Goal: Navigation & Orientation: Understand site structure

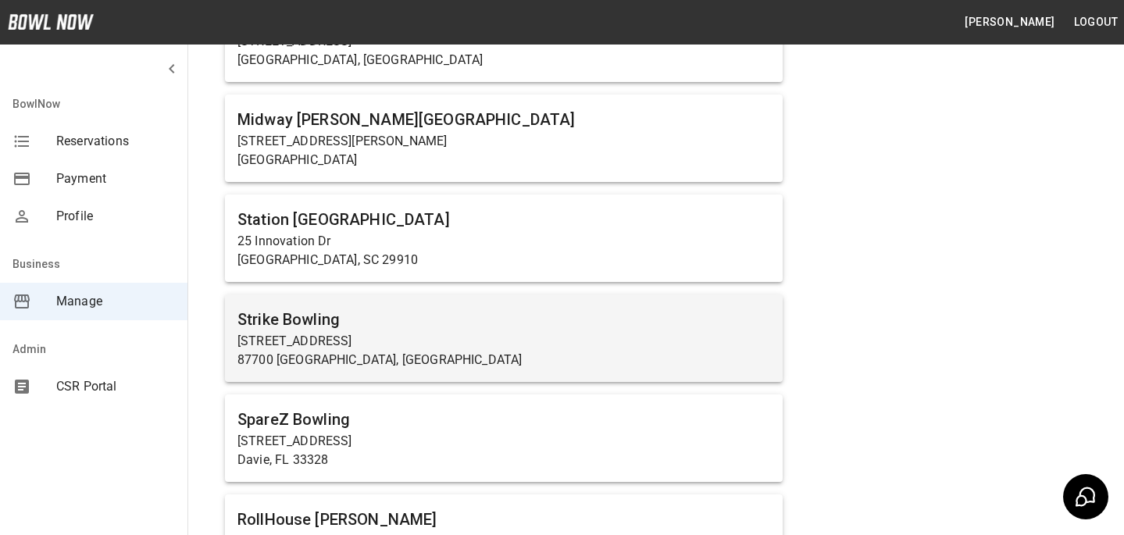
scroll to position [1121, 0]
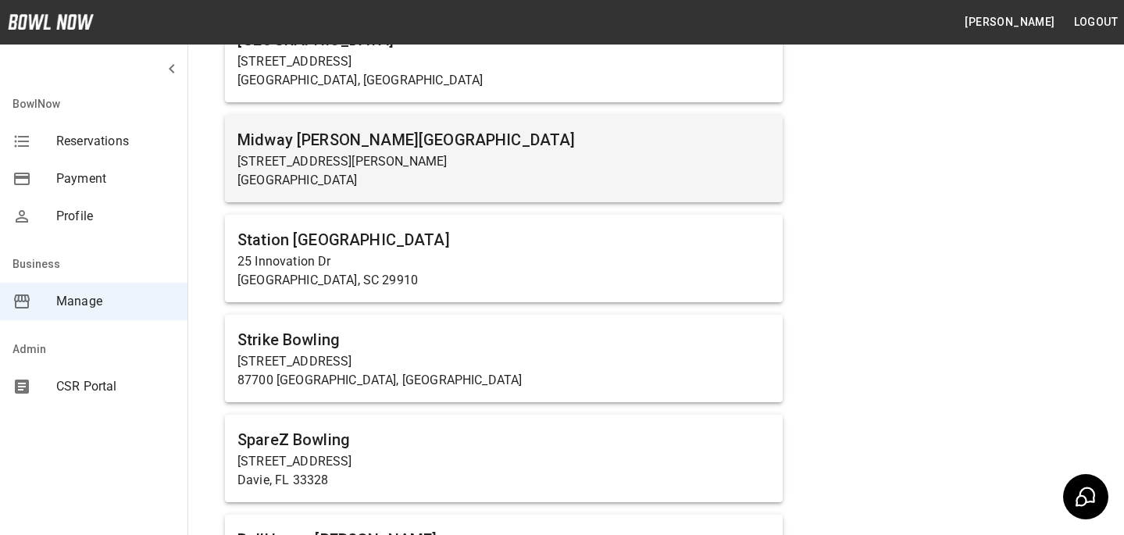
click at [499, 155] on p "[STREET_ADDRESS][PERSON_NAME]" at bounding box center [503, 161] width 533 height 19
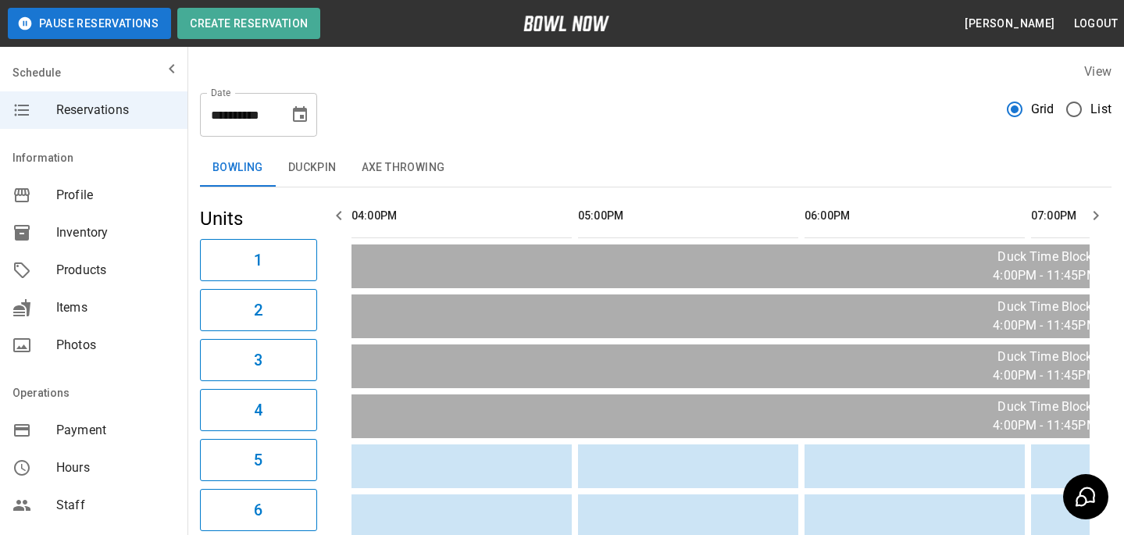
click at [89, 216] on div "Inventory" at bounding box center [93, 232] width 187 height 37
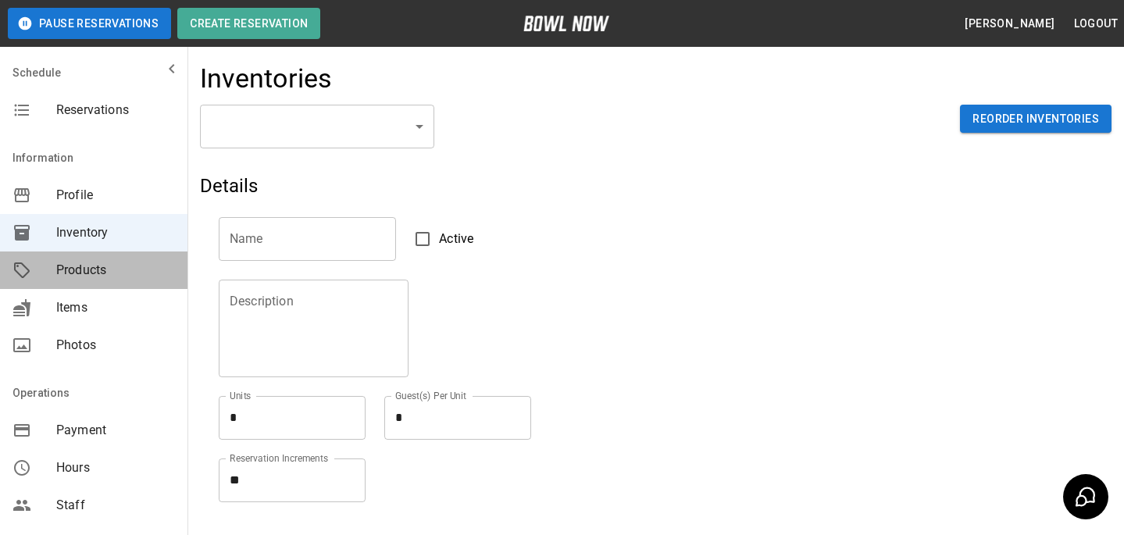
click at [95, 251] on div "Products" at bounding box center [93, 269] width 187 height 37
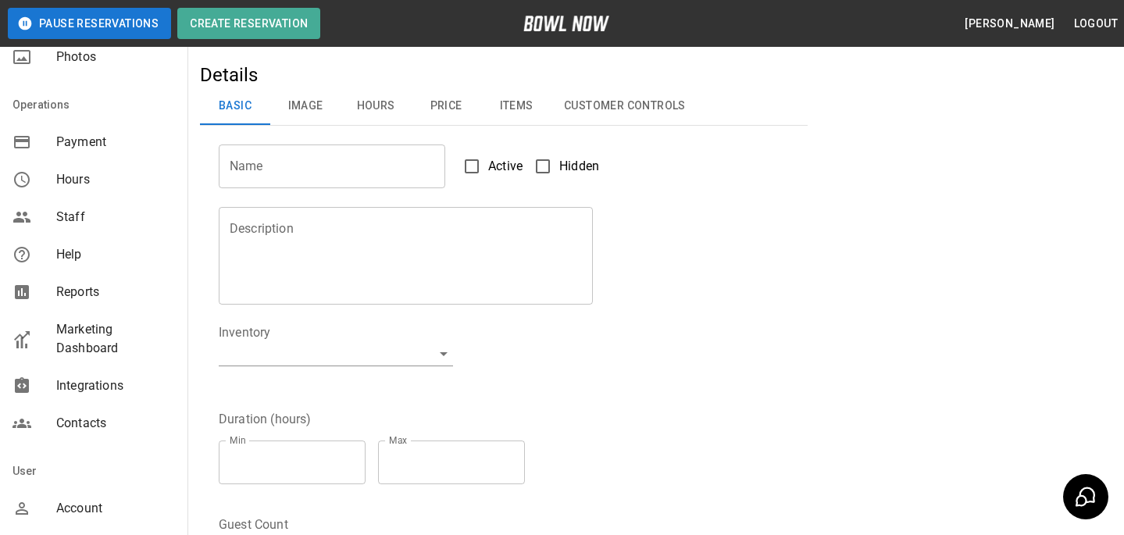
scroll to position [402, 0]
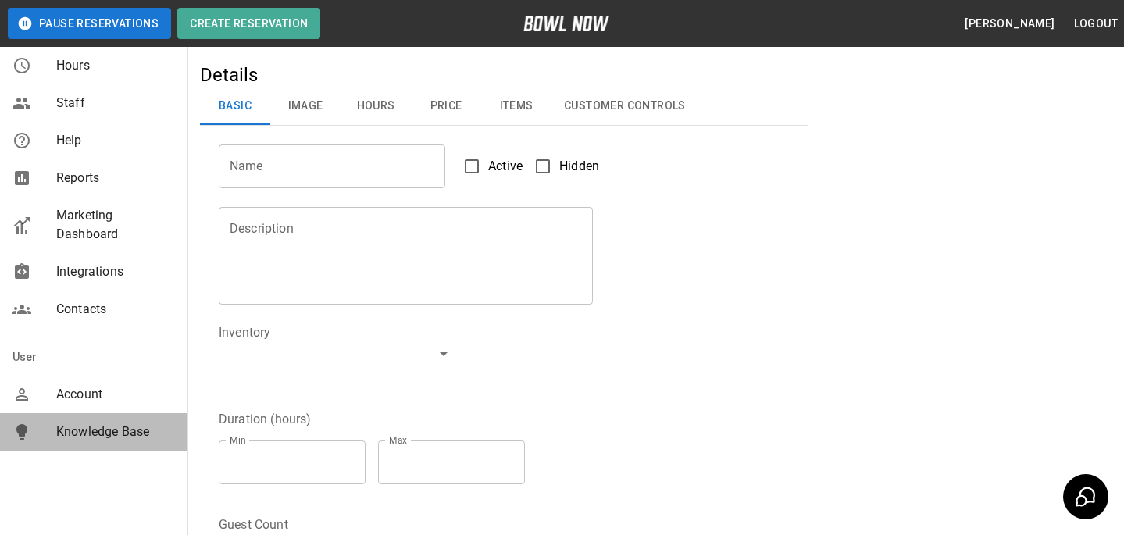
click at [99, 437] on span "Knowledge Base" at bounding box center [115, 432] width 119 height 19
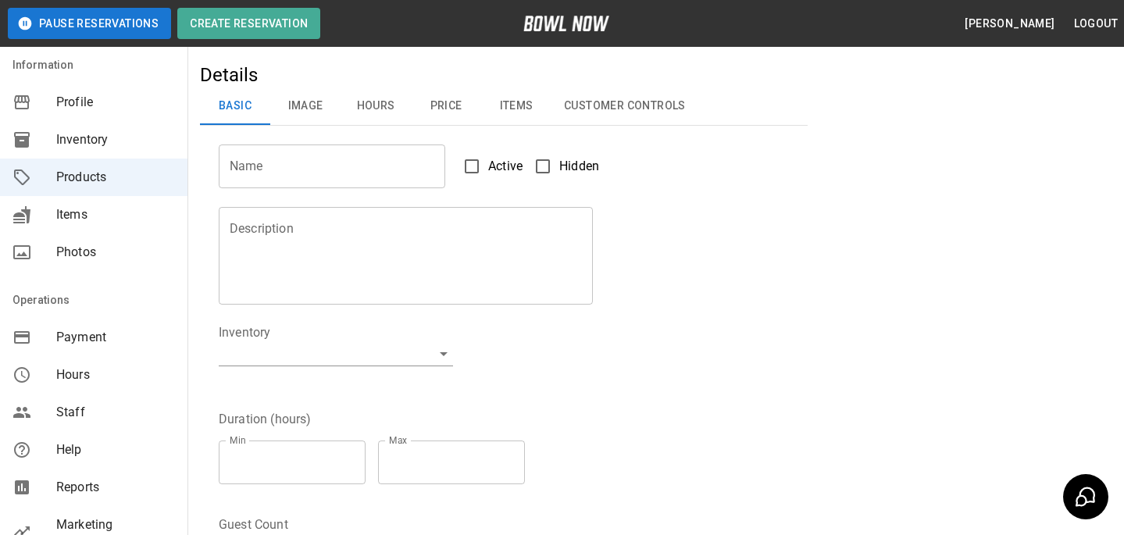
scroll to position [0, 0]
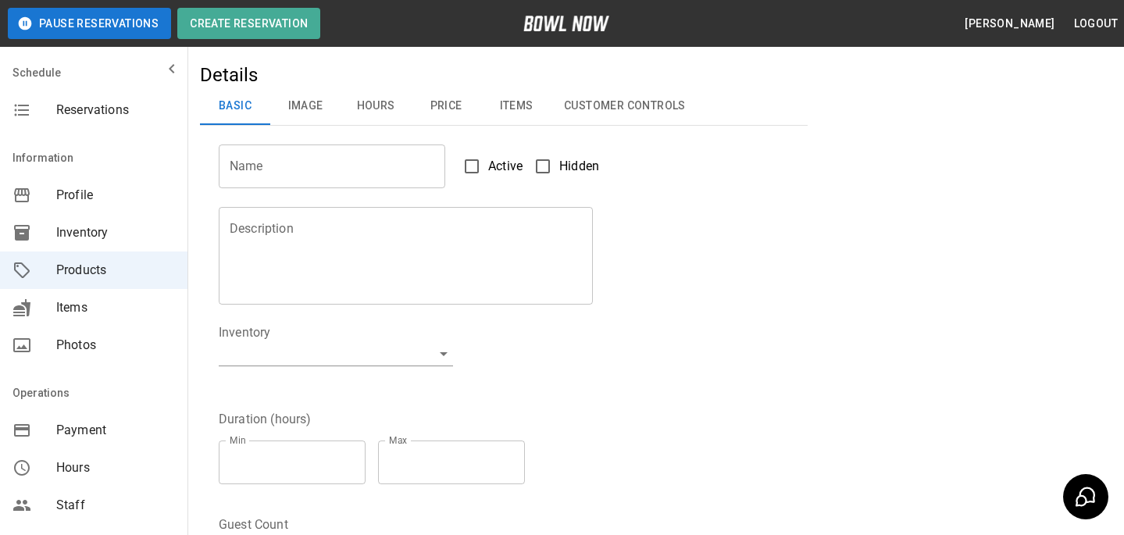
click at [700, 278] on div "Description Description" at bounding box center [494, 246] width 589 height 116
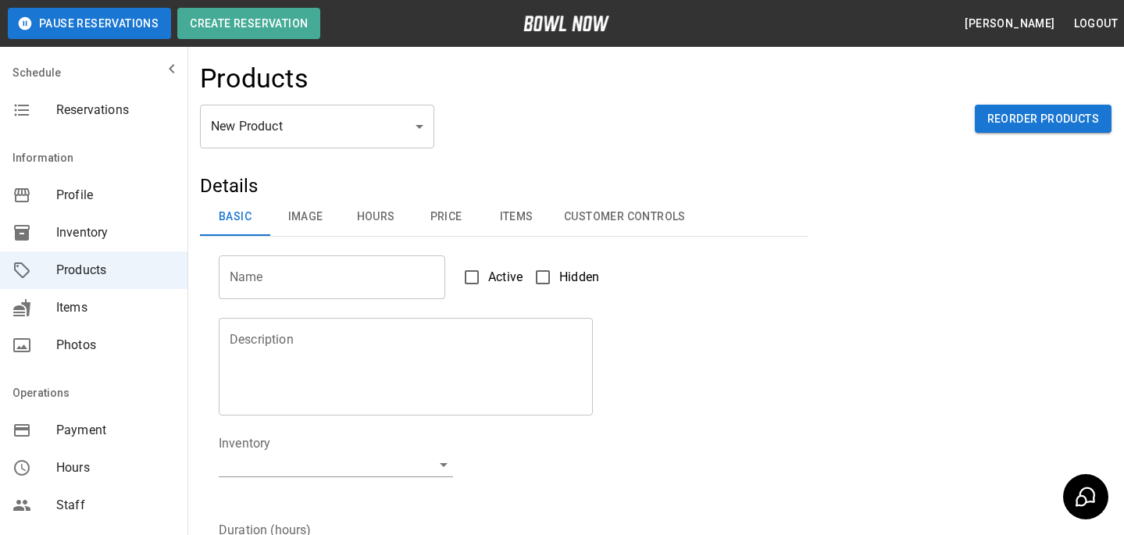
click at [733, 77] on div "Products" at bounding box center [655, 83] width 911 height 42
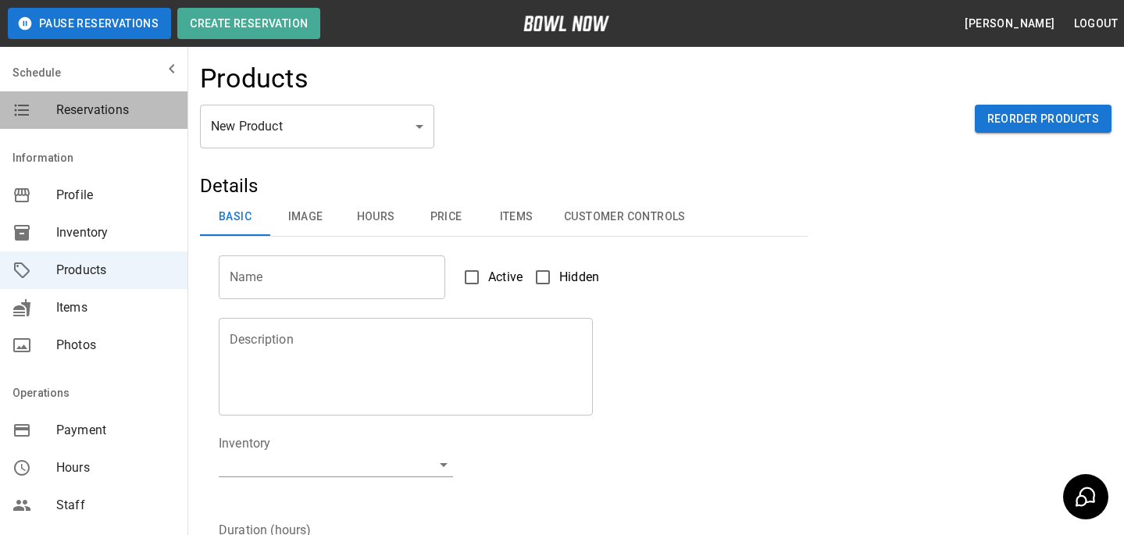
click at [98, 107] on span "Reservations" at bounding box center [115, 110] width 119 height 19
